Goal: Check status: Check status

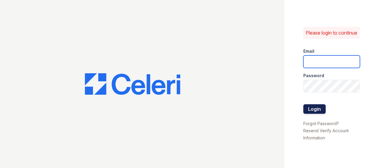
type input "[EMAIL_ADDRESS][DOMAIN_NAME]"
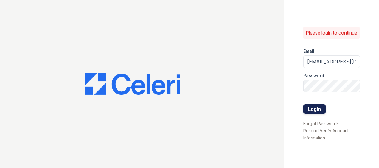
click at [321, 114] on button "Login" at bounding box center [315, 109] width 22 height 10
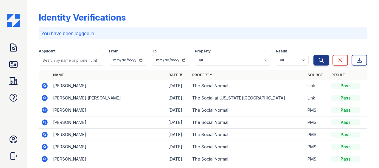
click at [319, 115] on td "PMS" at bounding box center [317, 110] width 24 height 12
